Goal: Information Seeking & Learning: Learn about a topic

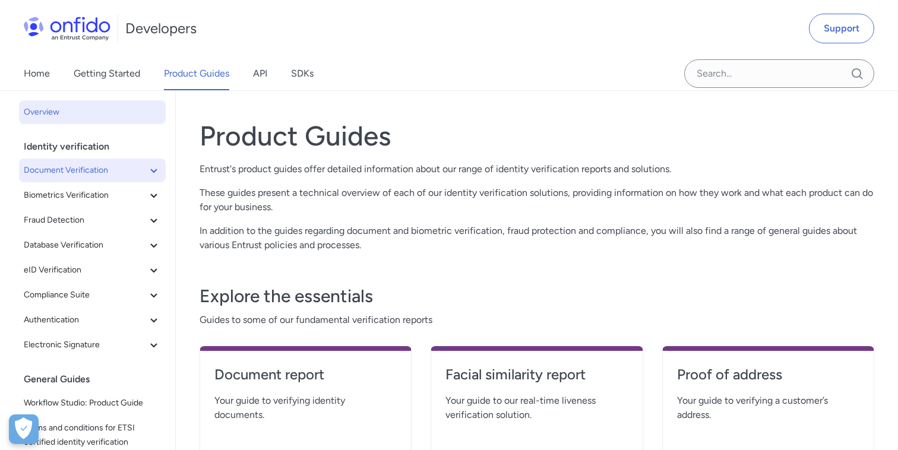
click at [153, 170] on icon at bounding box center [154, 170] width 14 height 14
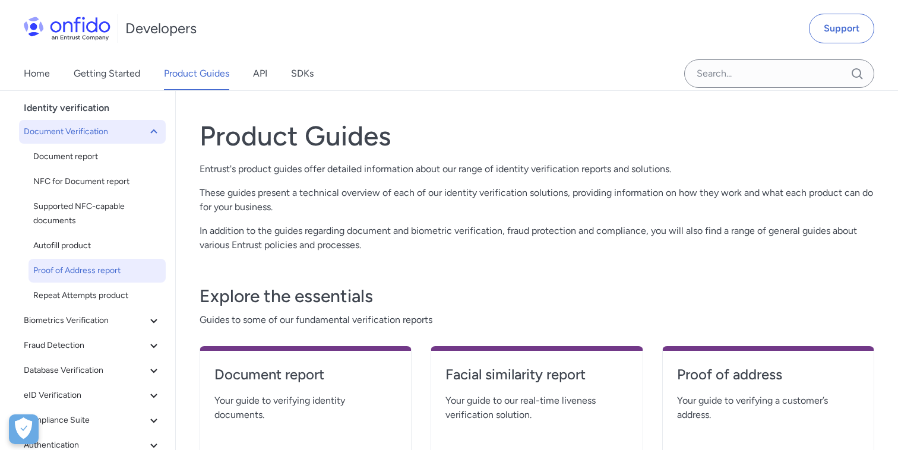
scroll to position [42, 0]
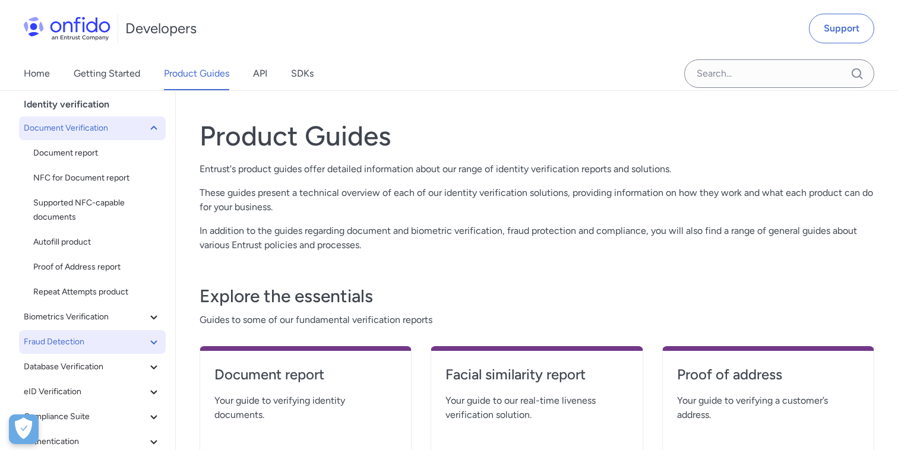
click at [152, 340] on icon at bounding box center [154, 342] width 14 height 14
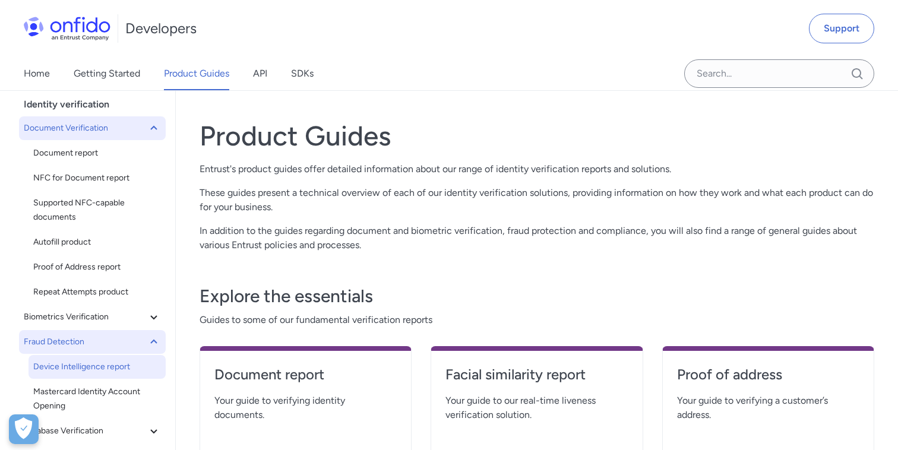
click at [113, 360] on span "Device Intelligence report" at bounding box center [97, 367] width 128 height 14
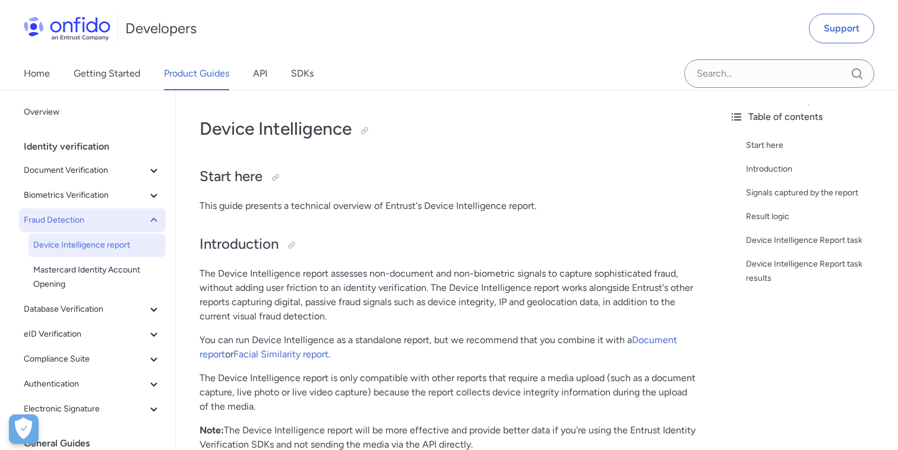
click at [154, 219] on icon at bounding box center [153, 220] width 7 height 4
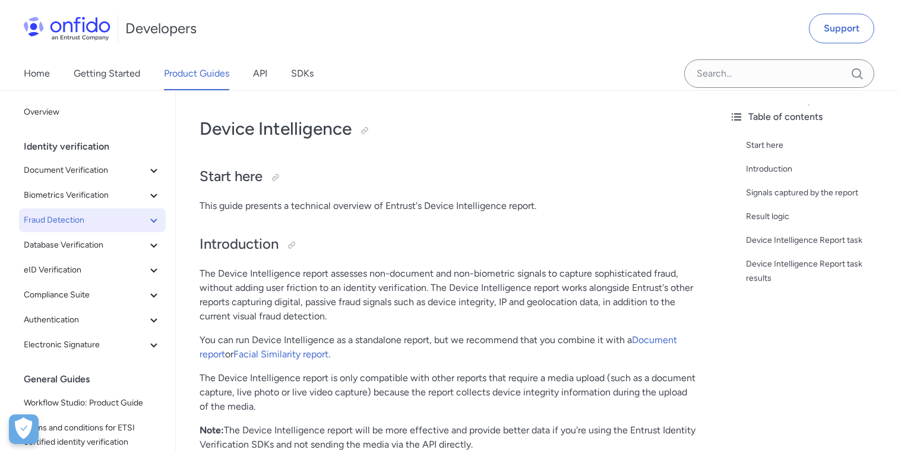
click at [154, 219] on icon at bounding box center [154, 220] width 14 height 14
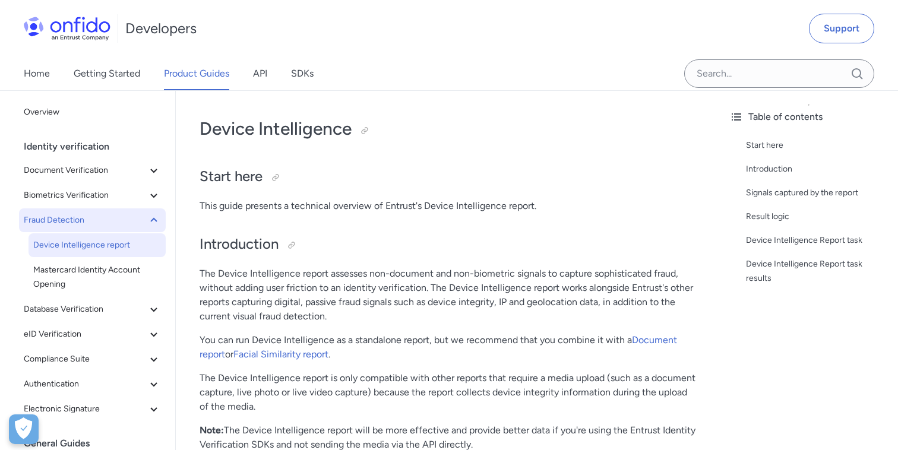
click at [154, 219] on icon at bounding box center [153, 220] width 7 height 4
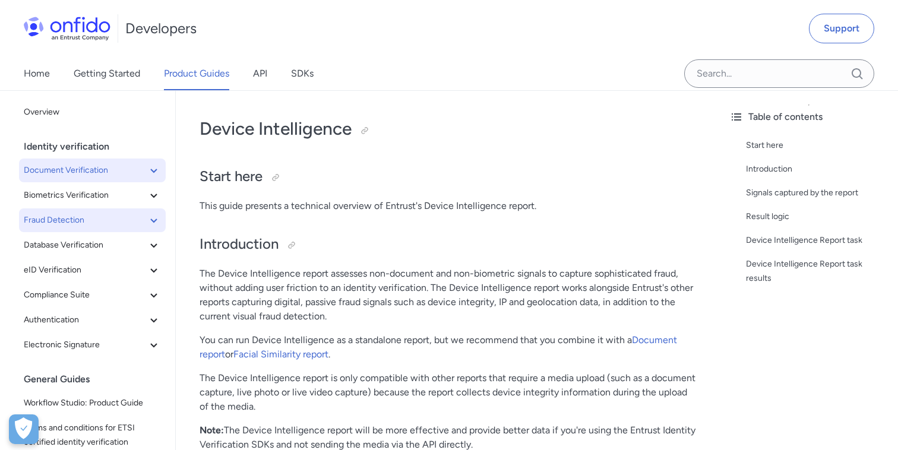
click at [149, 172] on icon at bounding box center [154, 170] width 14 height 14
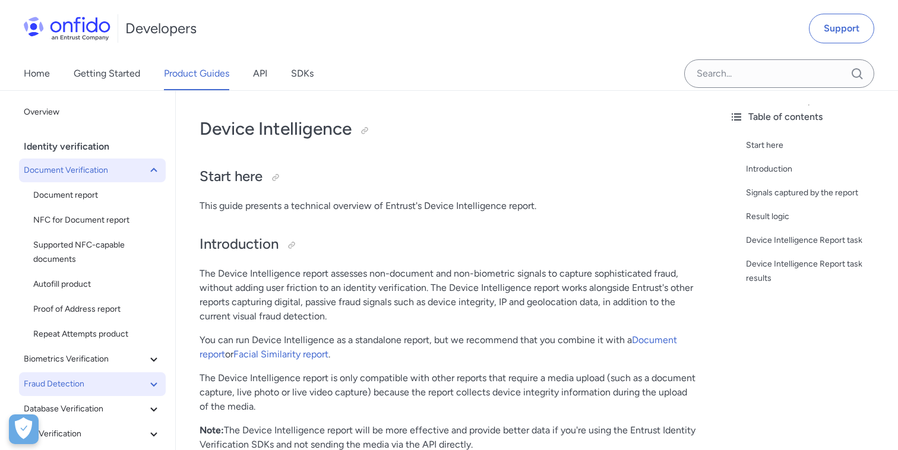
click at [155, 170] on icon at bounding box center [153, 170] width 7 height 4
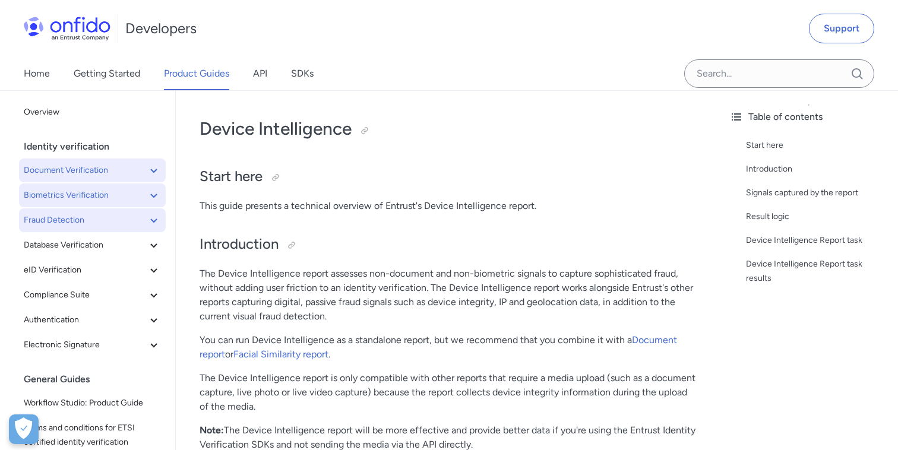
click at [153, 194] on icon at bounding box center [154, 195] width 14 height 14
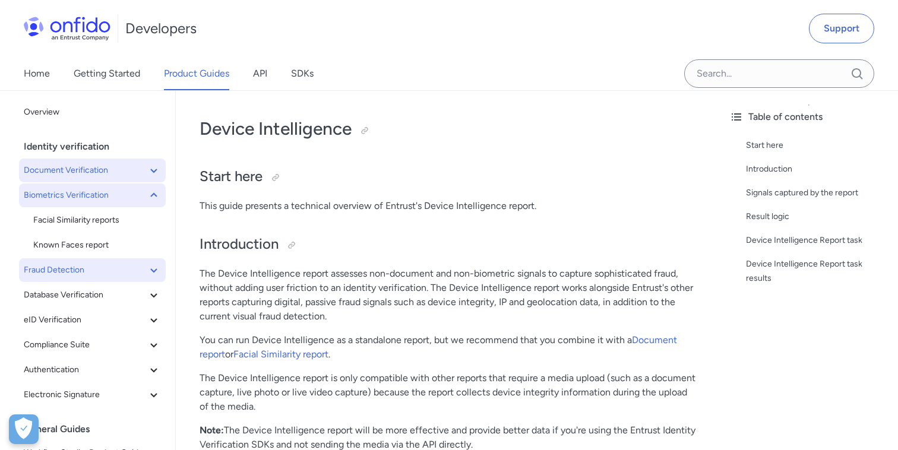
click at [154, 197] on icon at bounding box center [154, 195] width 14 height 14
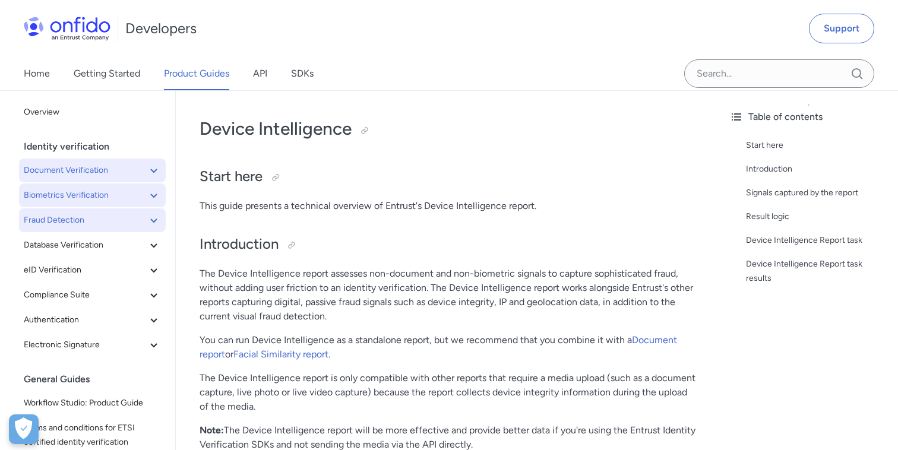
click at [153, 166] on icon at bounding box center [154, 170] width 14 height 14
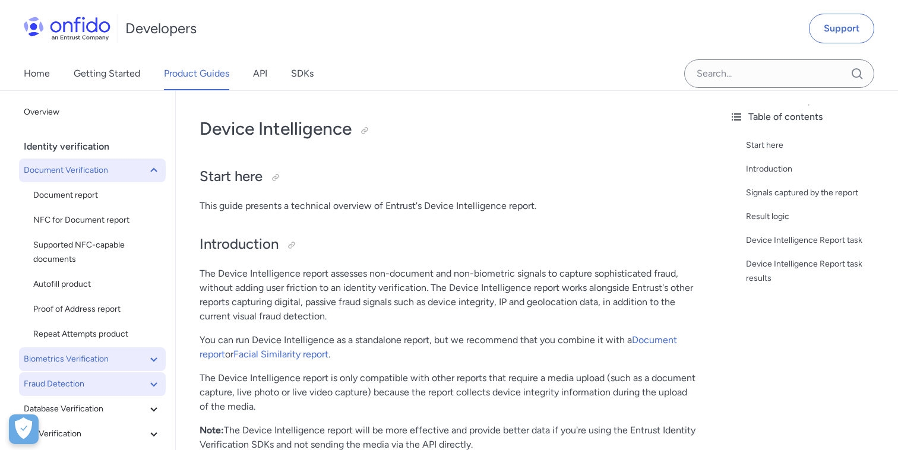
click at [156, 172] on icon at bounding box center [153, 170] width 7 height 4
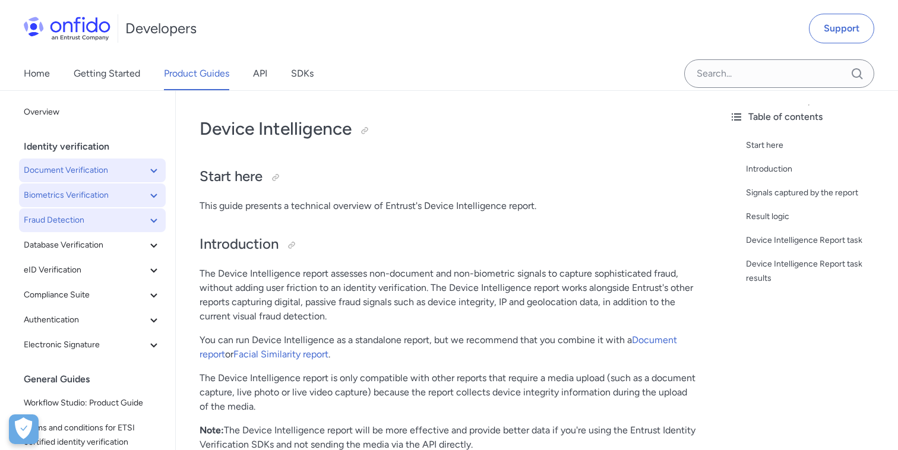
click at [158, 191] on icon at bounding box center [154, 195] width 14 height 14
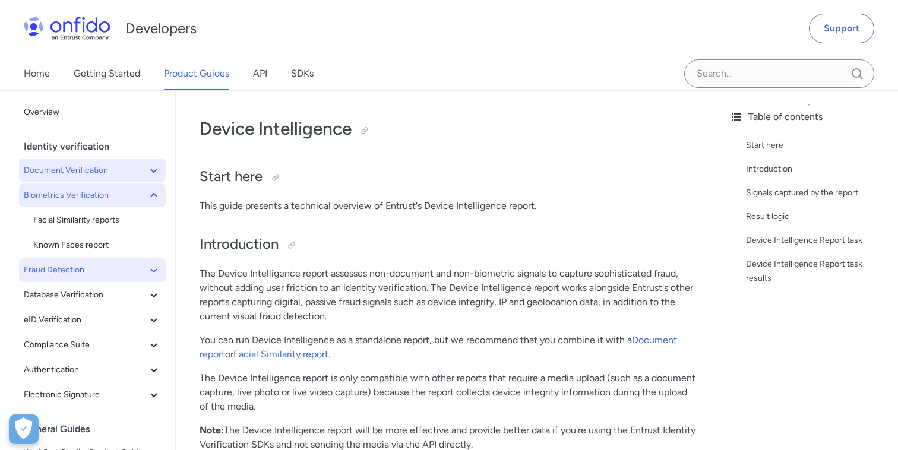
click at [157, 276] on icon at bounding box center [154, 270] width 14 height 14
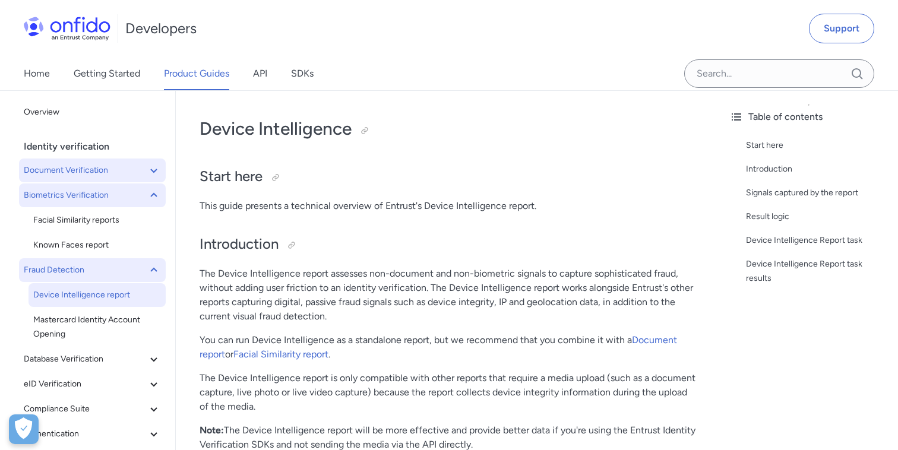
click at [157, 276] on icon at bounding box center [154, 270] width 14 height 14
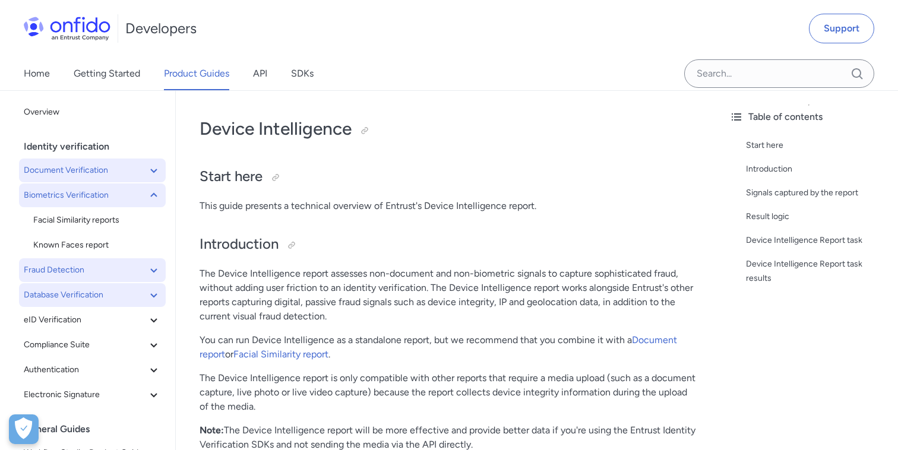
click at [156, 296] on icon at bounding box center [154, 295] width 14 height 14
click at [263, 84] on link "API" at bounding box center [260, 73] width 14 height 33
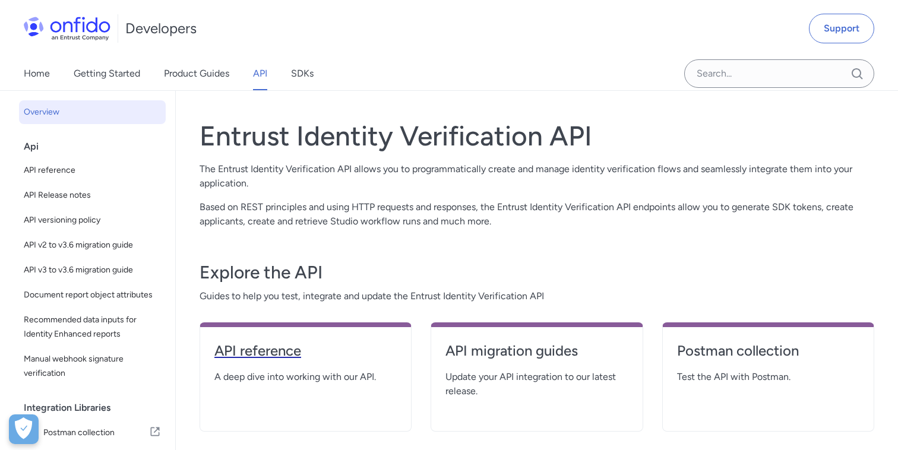
click at [278, 349] on h4 "API reference" at bounding box center [306, 351] width 182 height 19
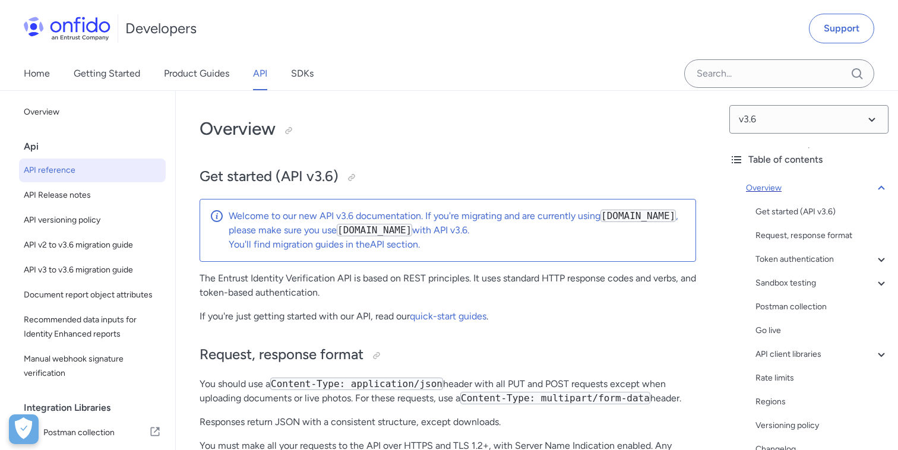
click at [882, 189] on icon at bounding box center [882, 188] width 14 height 14
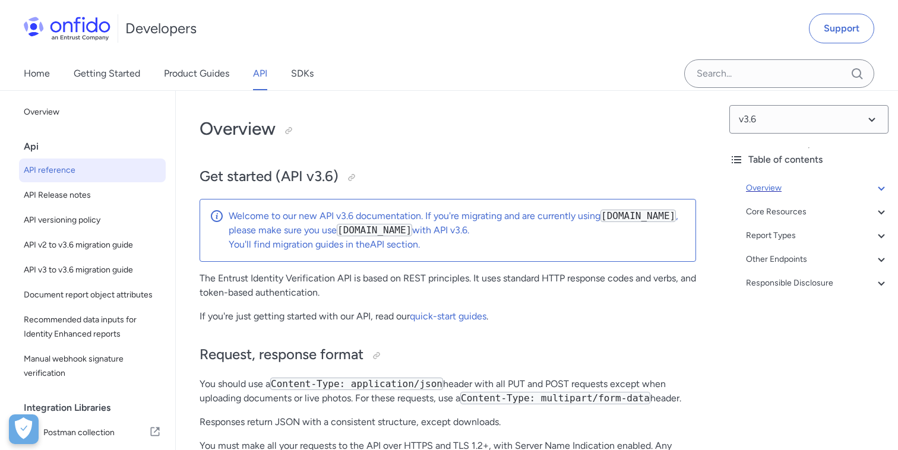
scroll to position [91, 0]
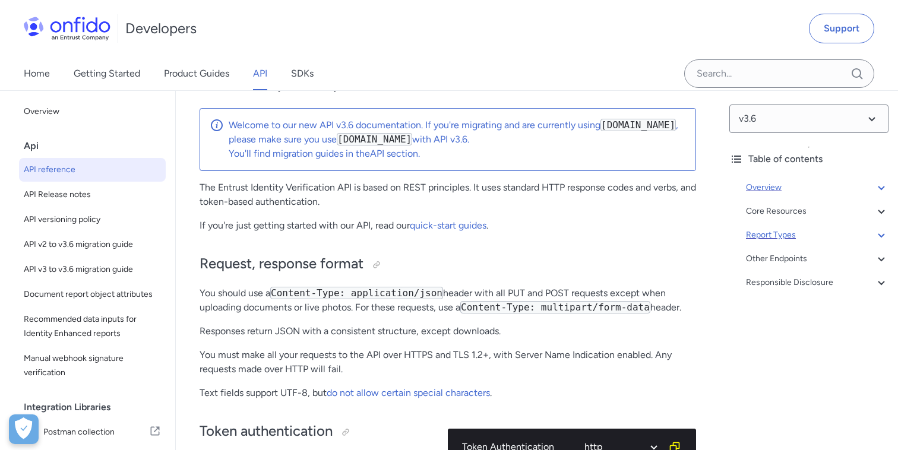
click at [771, 229] on div "Report Types" at bounding box center [817, 235] width 143 height 14
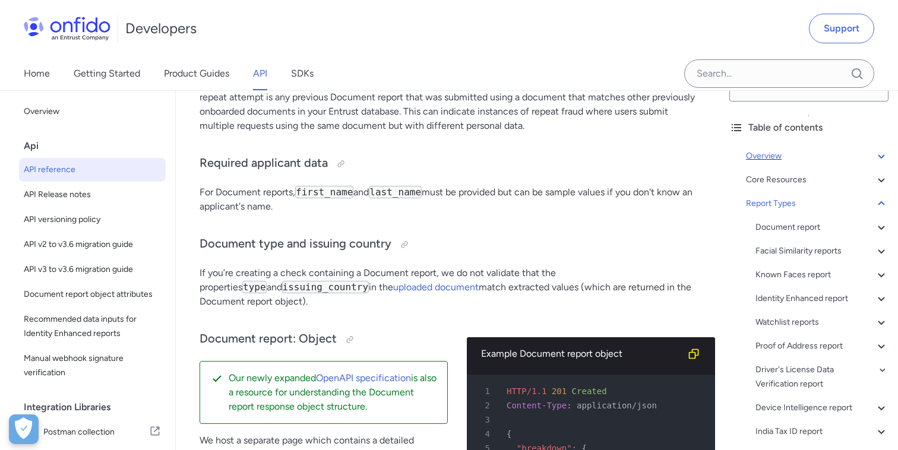
scroll to position [32, 0]
click at [778, 277] on div "Known Faces report" at bounding box center [822, 274] width 133 height 14
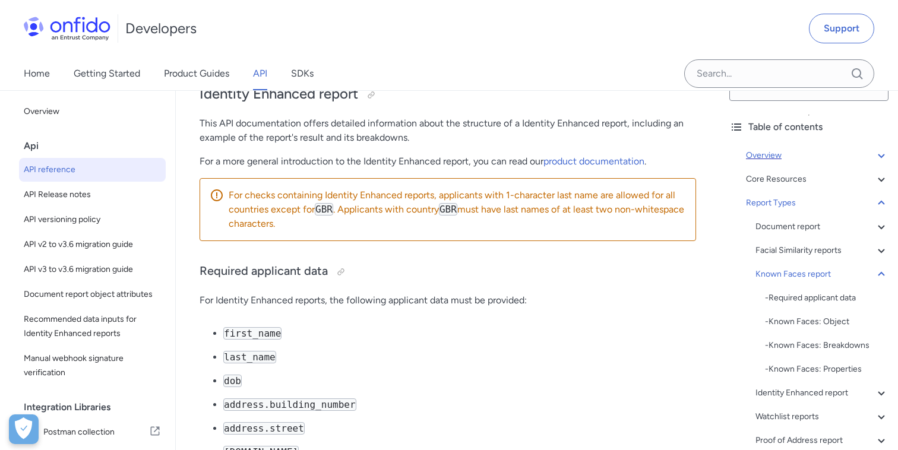
scroll to position [77290, 0]
click at [814, 416] on div "Known Faces report" at bounding box center [822, 417] width 133 height 14
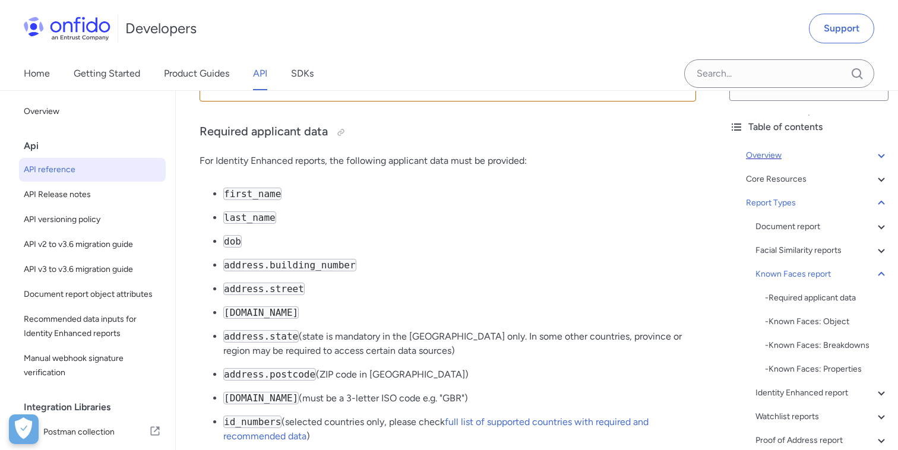
scroll to position [77433, 0]
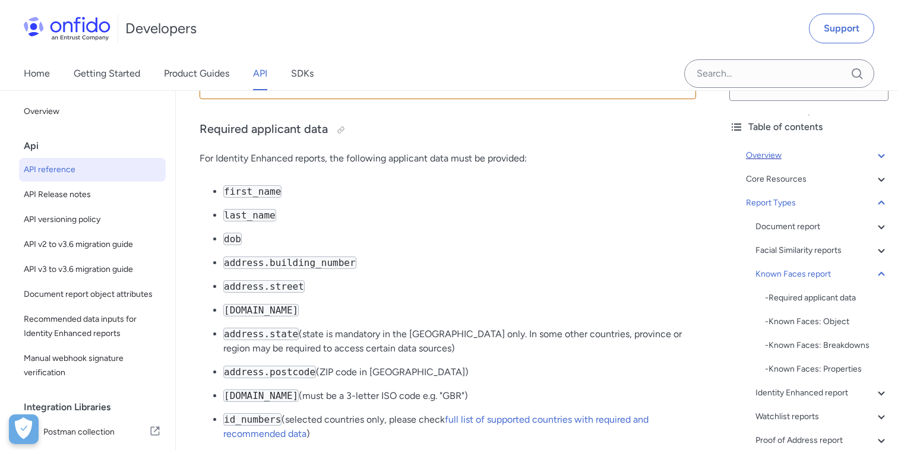
copy p "The Known Faces report requires that we keep a database of facial biometric ide…"
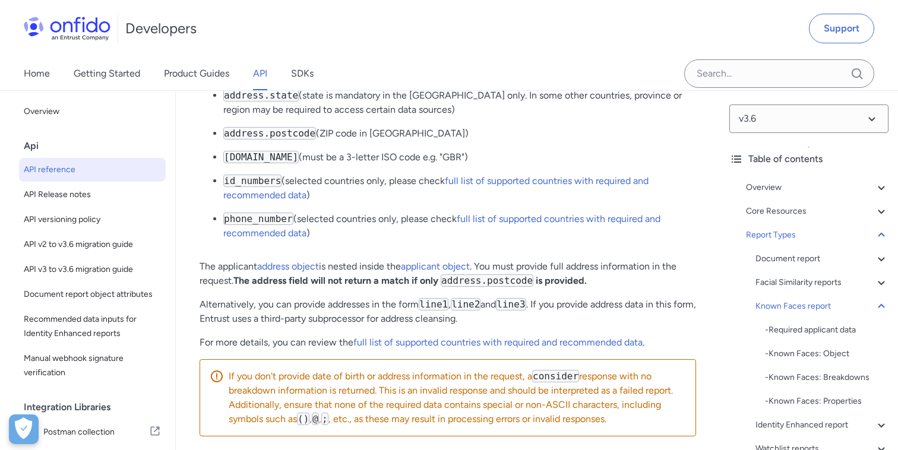
scroll to position [77680, 0]
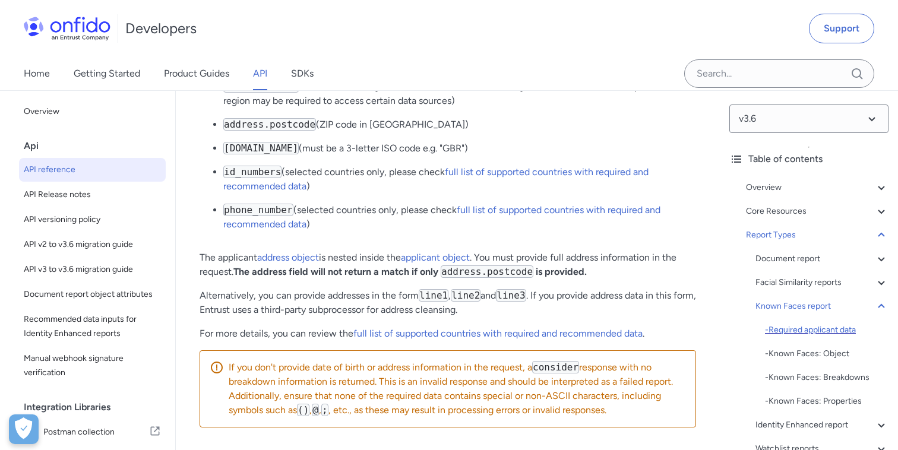
click at [822, 329] on div "- Required applicant data" at bounding box center [827, 330] width 124 height 14
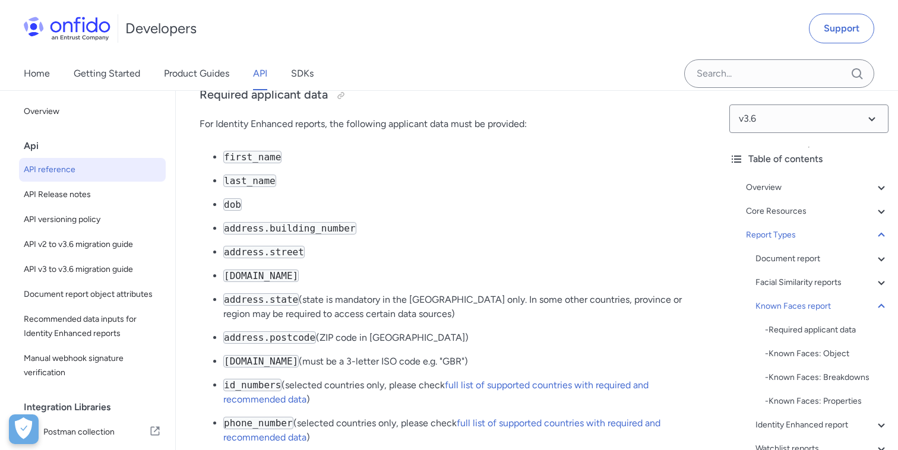
scroll to position [77471, 0]
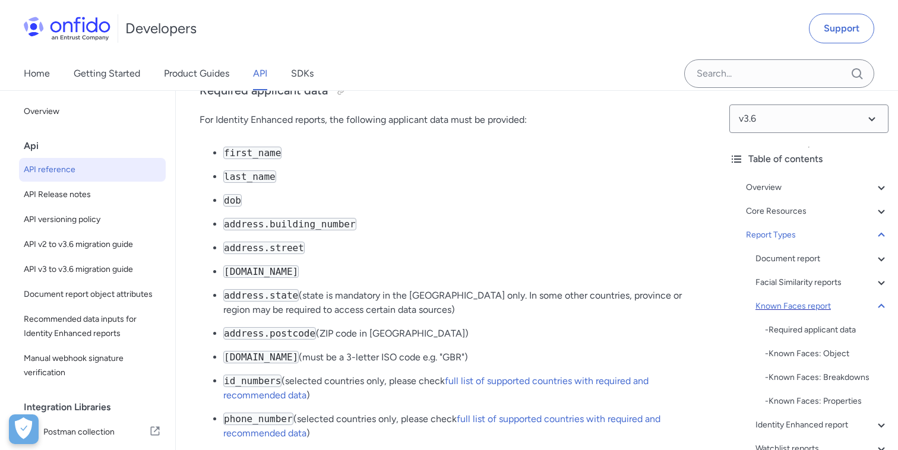
click at [782, 300] on div "Known Faces report" at bounding box center [822, 306] width 133 height 14
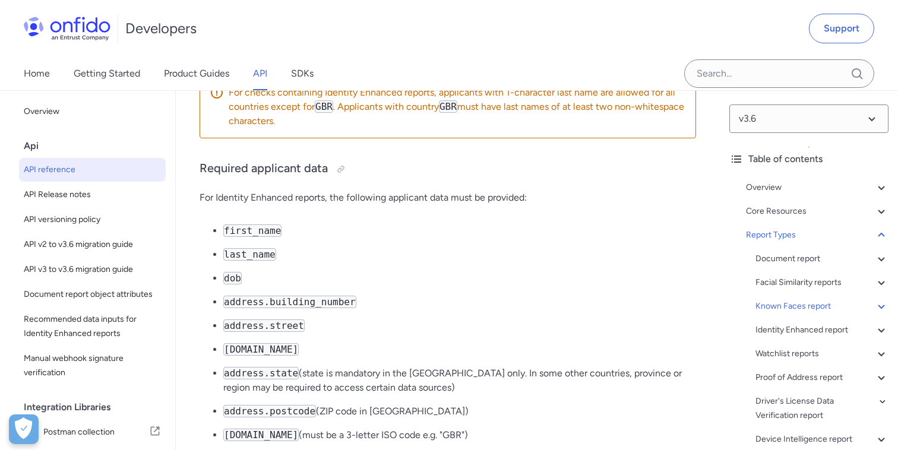
scroll to position [77400, 0]
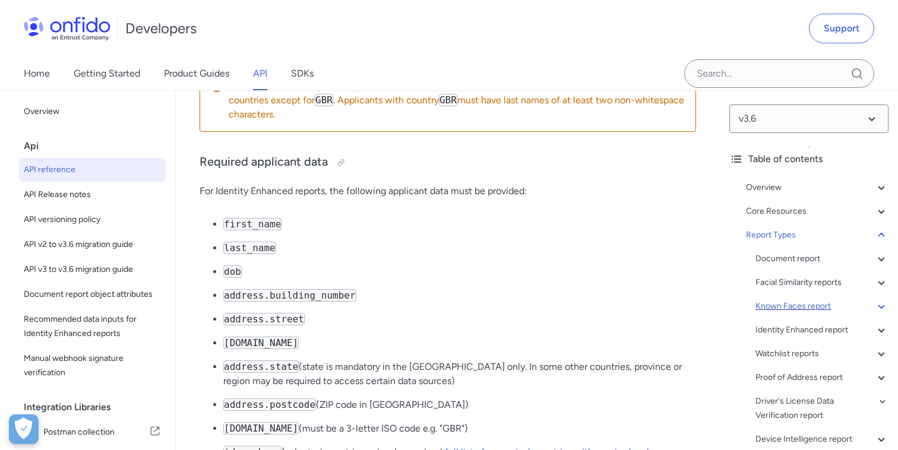
click at [789, 307] on div "Known Faces report" at bounding box center [822, 306] width 133 height 14
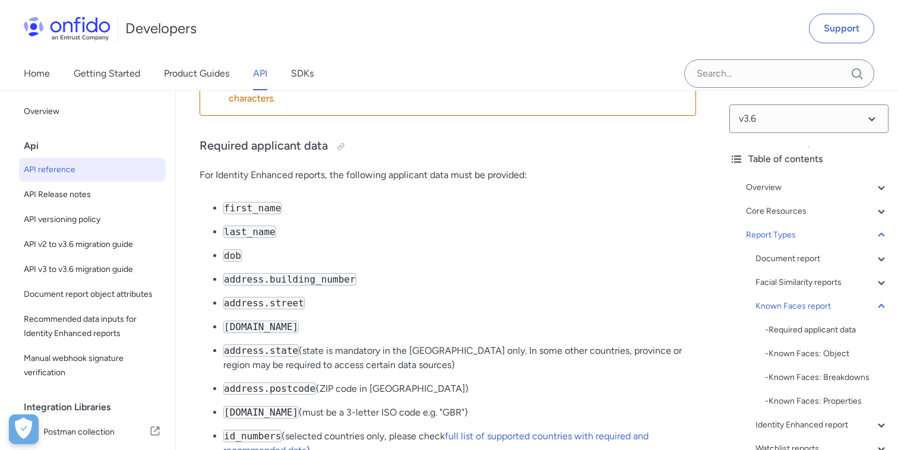
scroll to position [77421, 0]
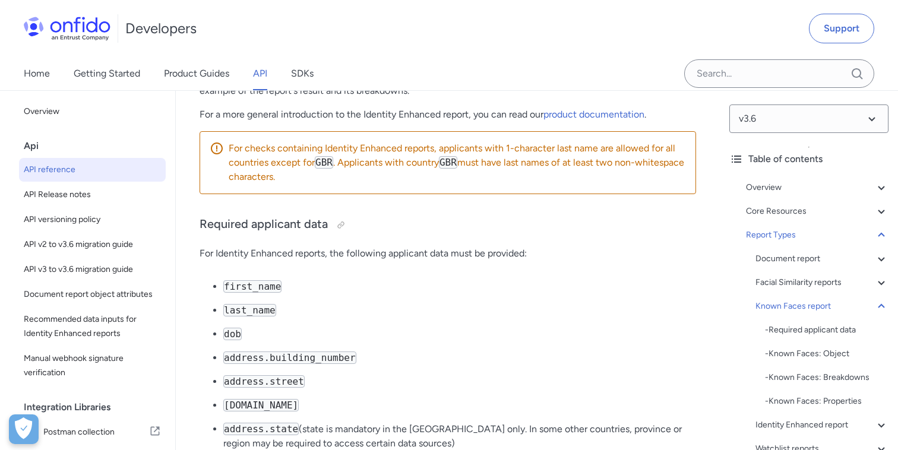
scroll to position [77345, 0]
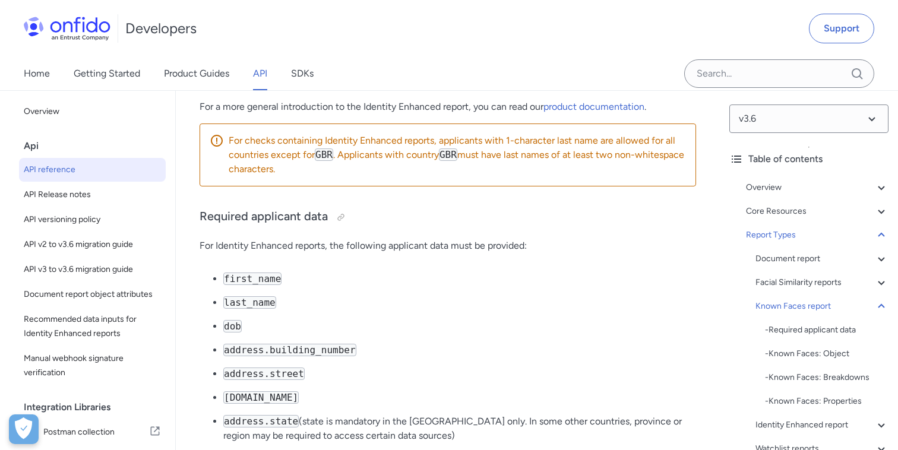
drag, startPoint x: 517, startPoint y: 284, endPoint x: 545, endPoint y: 348, distance: 70.2
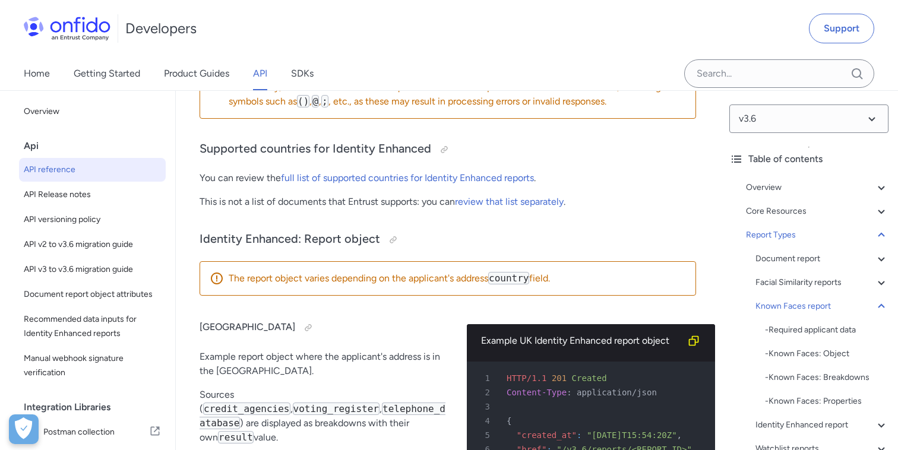
scroll to position [77986, 0]
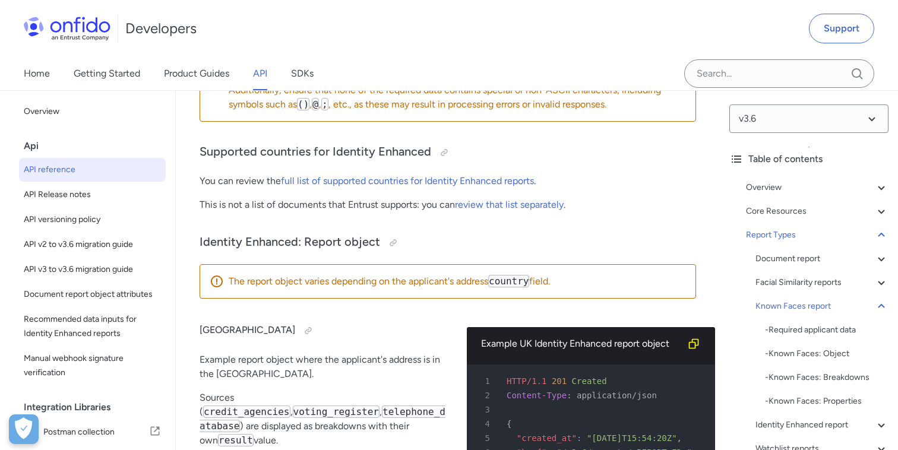
copy pre ""properties" : { 11 "matches" : [ 12 { 13 "applicant_id" : "<1ST_MATCHED_APPLIC…"
